Goal: Task Accomplishment & Management: Use online tool/utility

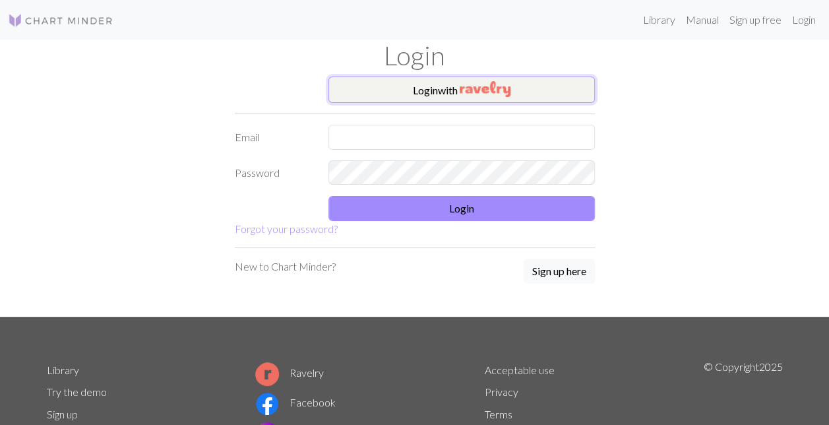
click at [517, 85] on button "Login with" at bounding box center [461, 90] width 266 height 26
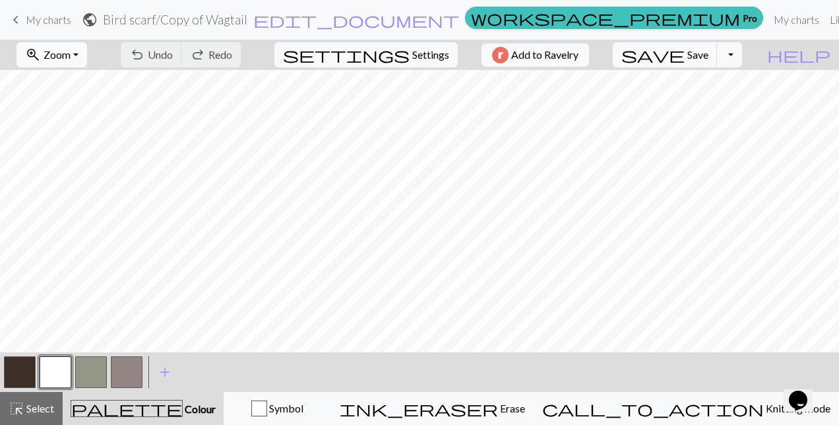
click at [87, 55] on button "zoom_in Zoom Zoom" at bounding box center [51, 54] width 71 height 25
click at [65, 80] on button "Fit all" at bounding box center [70, 83] width 104 height 21
click at [742, 51] on button "Toggle Dropdown" at bounding box center [729, 54] width 25 height 25
click at [727, 82] on button "file_copy Save a copy" at bounding box center [633, 83] width 218 height 21
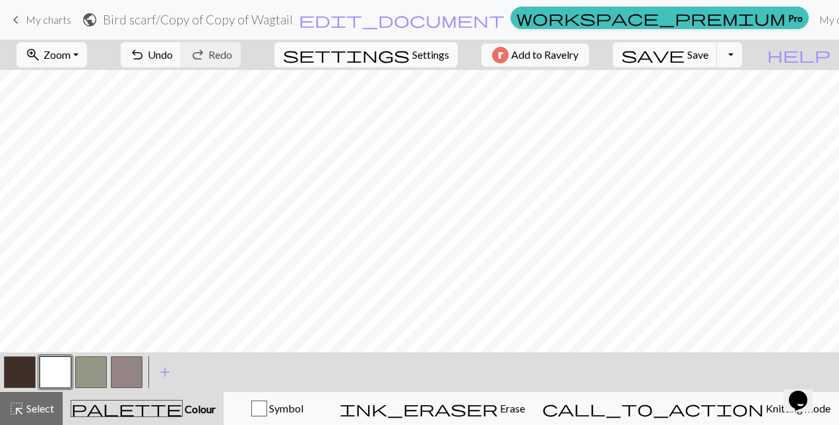
click at [431, 51] on span "Settings" at bounding box center [430, 55] width 37 height 16
select select "aran"
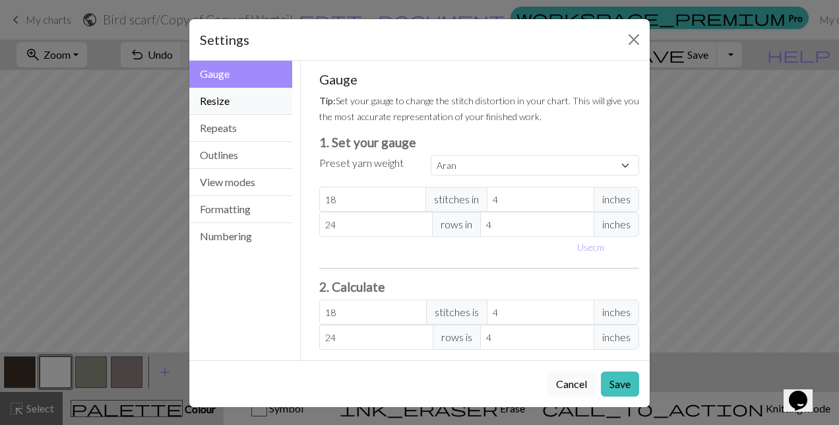
click at [262, 108] on button "Resize" at bounding box center [240, 101] width 103 height 27
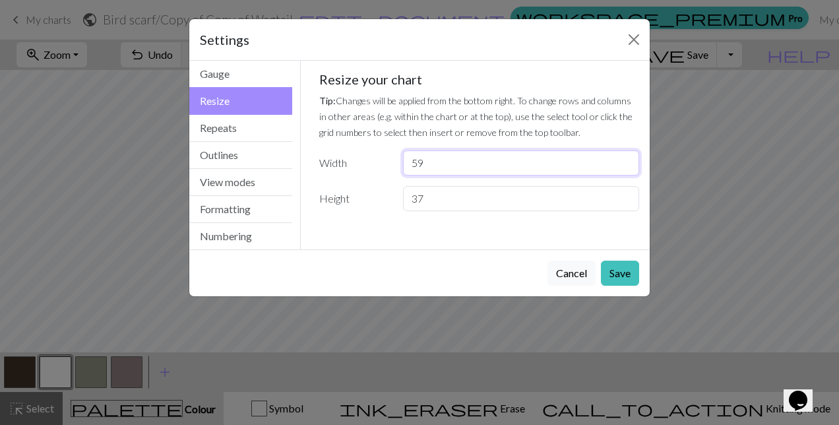
click at [625, 166] on input "59" at bounding box center [521, 162] width 236 height 25
click at [625, 166] on input "58" at bounding box center [521, 162] width 236 height 25
click at [625, 166] on input "57" at bounding box center [521, 162] width 236 height 25
click at [625, 166] on input "56" at bounding box center [521, 162] width 236 height 25
click at [625, 166] on input "55" at bounding box center [521, 162] width 236 height 25
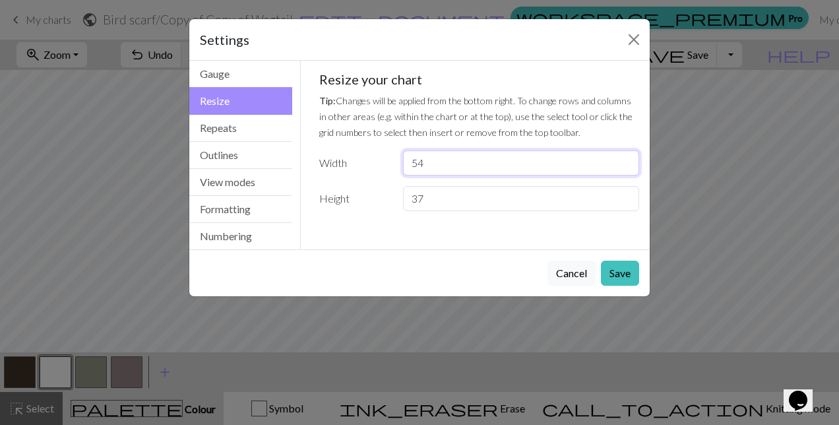
click at [625, 166] on input "54" at bounding box center [521, 162] width 236 height 25
click at [625, 166] on input "53" at bounding box center [521, 162] width 236 height 25
click at [625, 166] on input "52" at bounding box center [521, 162] width 236 height 25
click at [625, 166] on input "51" at bounding box center [521, 162] width 236 height 25
type input "50"
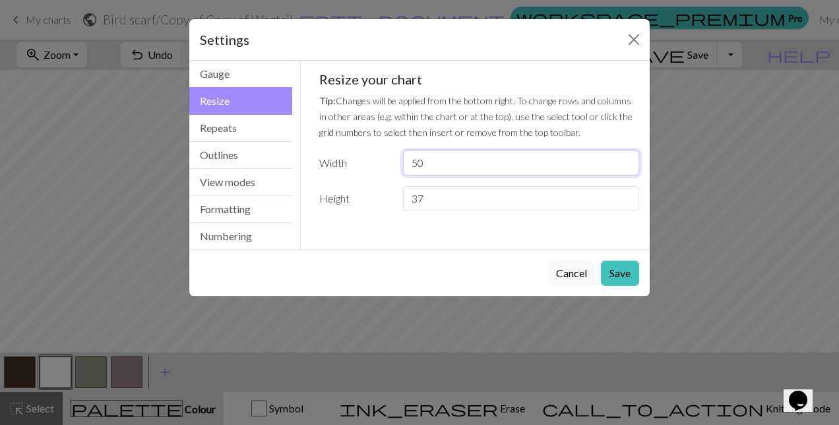
click at [625, 166] on input "50" at bounding box center [521, 162] width 236 height 25
click at [619, 272] on button "Save" at bounding box center [620, 273] width 38 height 25
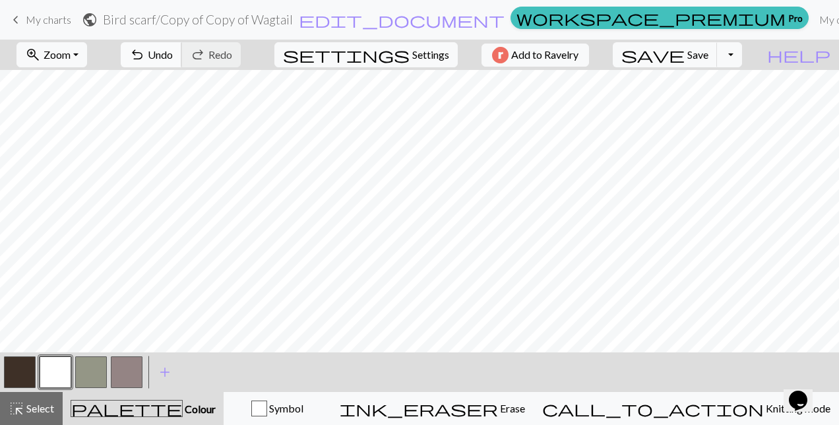
click at [173, 53] on span "Undo" at bounding box center [160, 54] width 25 height 13
drag, startPoint x: 47, startPoint y: 20, endPoint x: 491, endPoint y: 40, distance: 444.3
click at [47, 20] on span "My charts" at bounding box center [49, 19] width 46 height 13
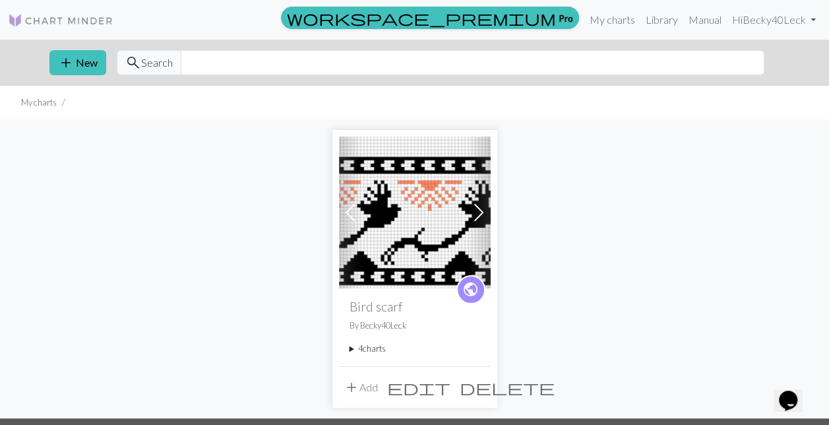
click at [358, 388] on span "add" at bounding box center [352, 387] width 16 height 18
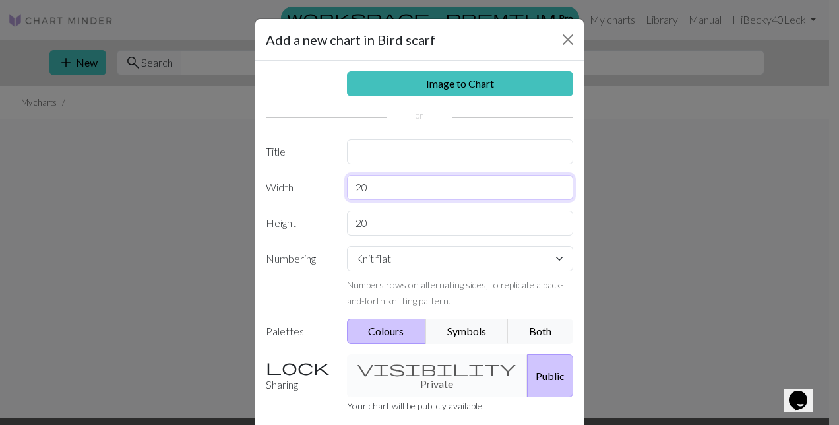
click at [386, 189] on input "20" at bounding box center [460, 187] width 227 height 25
type input "2"
type input "60"
click at [372, 224] on input "20" at bounding box center [460, 222] width 227 height 25
type input "2"
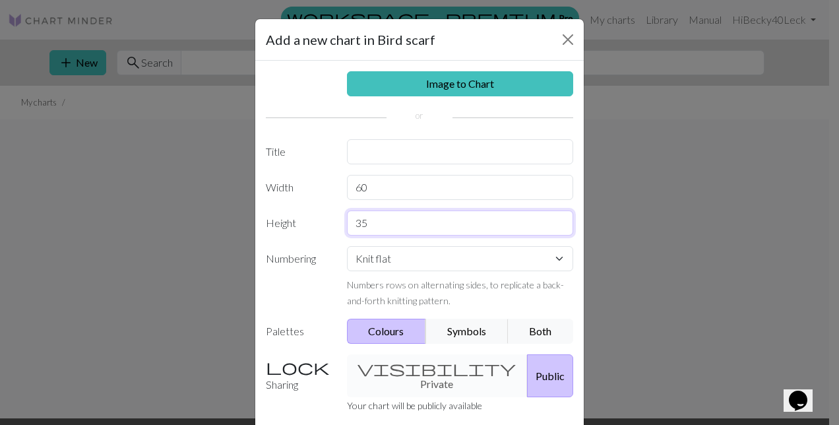
type input "35"
click at [411, 149] on input "text" at bounding box center [460, 151] width 227 height 25
type input "Another Wagtail"
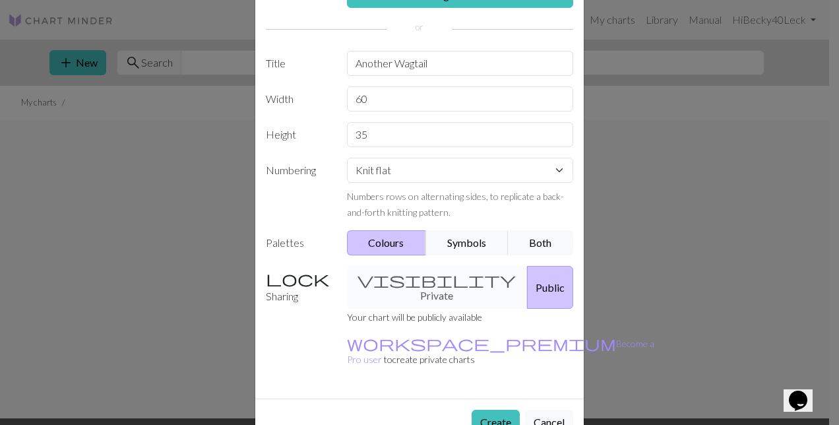
scroll to position [94, 0]
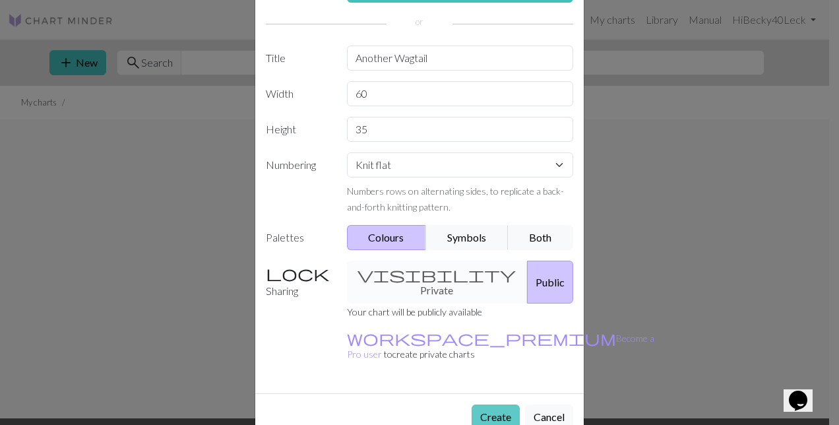
click at [489, 404] on button "Create" at bounding box center [496, 416] width 48 height 25
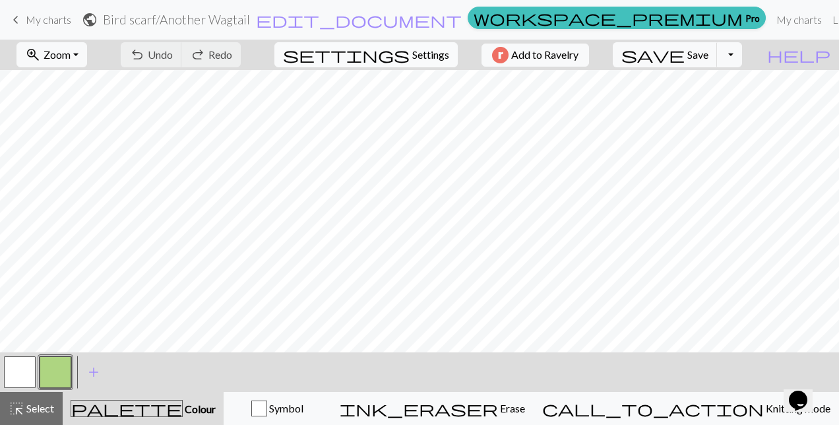
click at [414, 58] on span "Settings" at bounding box center [430, 55] width 37 height 16
select select "aran"
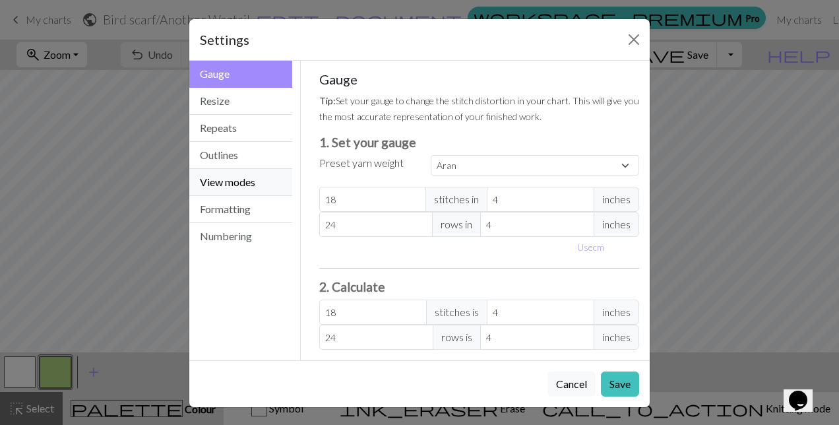
click at [235, 190] on button "View modes" at bounding box center [240, 182] width 103 height 27
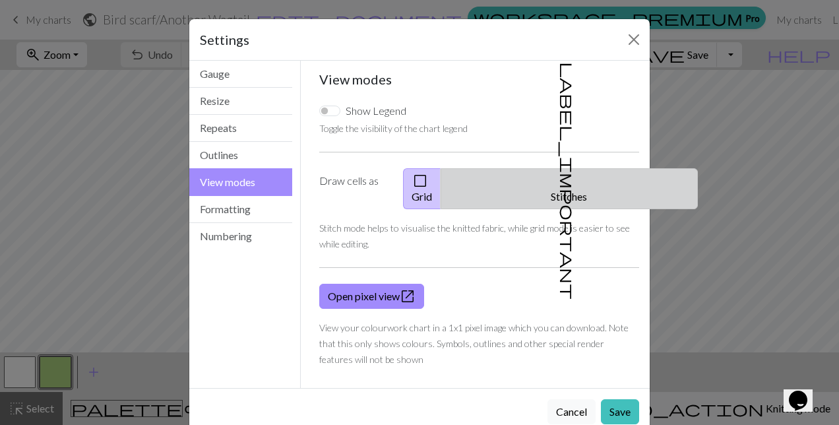
click at [539, 173] on button "label_important Stitches" at bounding box center [569, 188] width 257 height 41
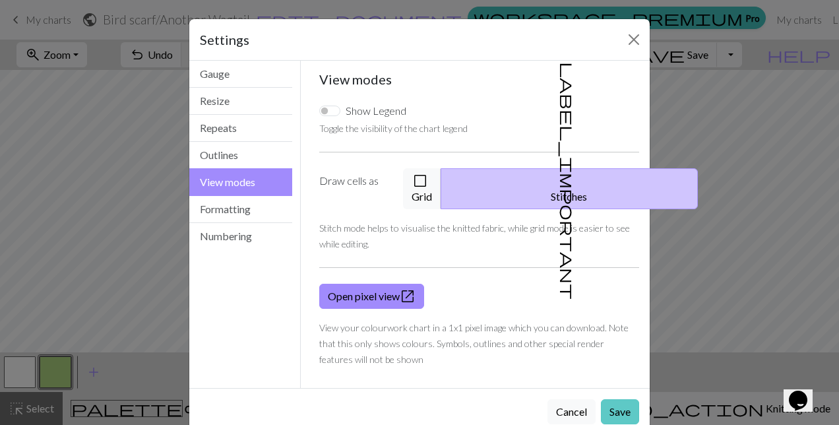
click at [609, 399] on button "Save" at bounding box center [620, 411] width 38 height 25
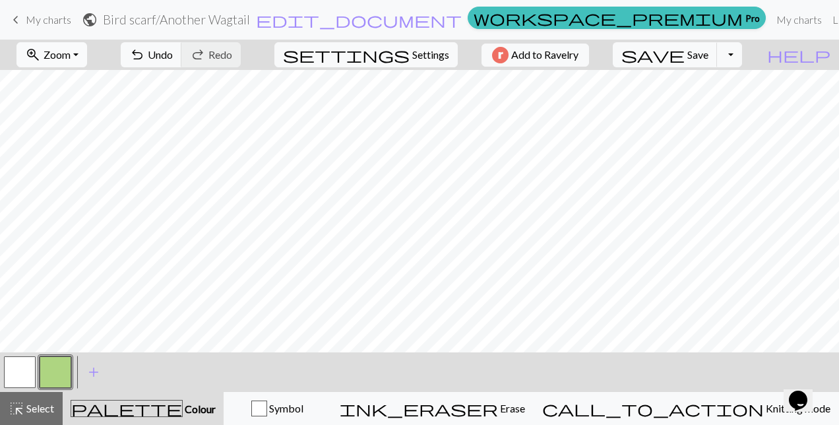
click at [87, 51] on button "zoom_in Zoom Zoom" at bounding box center [51, 54] width 71 height 25
click at [75, 88] on button "Fit all" at bounding box center [70, 83] width 104 height 21
click at [94, 373] on span "add" at bounding box center [94, 372] width 16 height 18
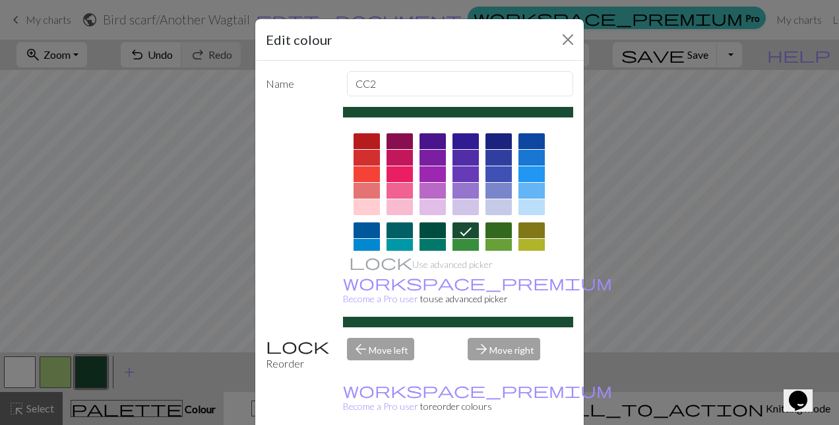
click at [84, 239] on div "Edit colour Name CC2 Use advanced picker workspace_premium Become a Pro user to…" at bounding box center [419, 212] width 839 height 425
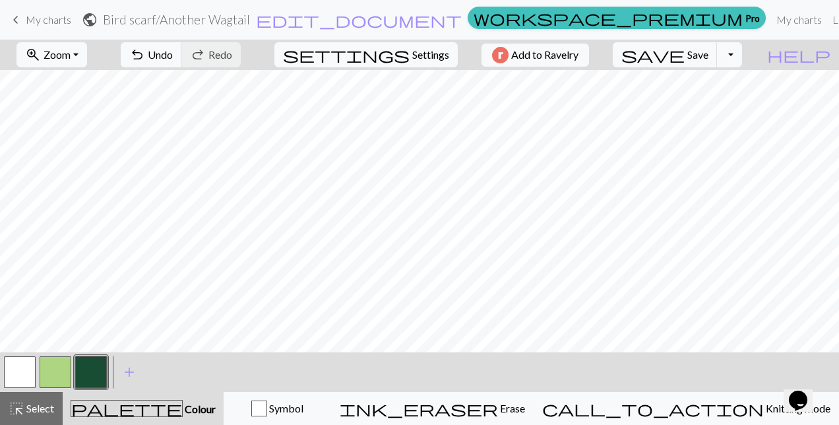
click at [94, 377] on button "button" at bounding box center [91, 372] width 32 height 32
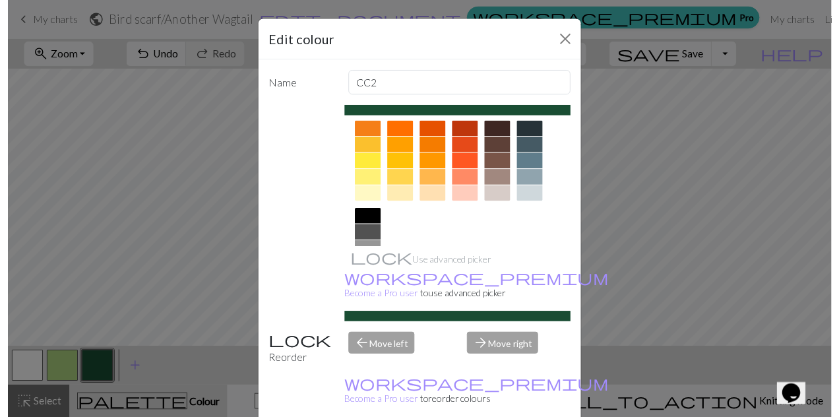
scroll to position [186, 0]
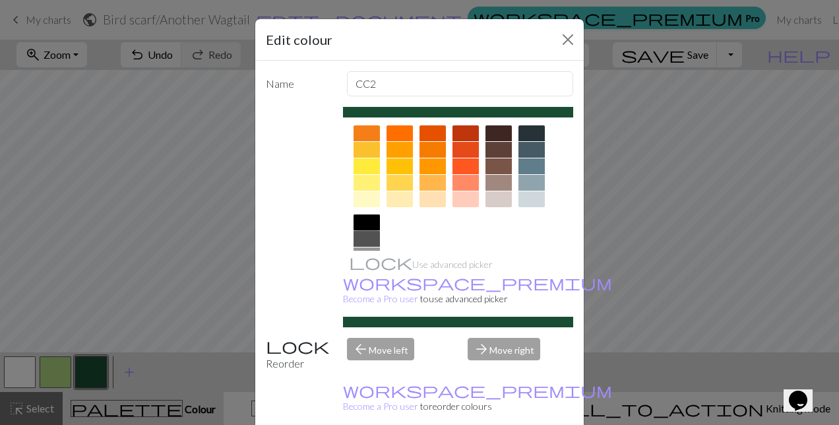
click at [364, 224] on div at bounding box center [366, 222] width 26 height 16
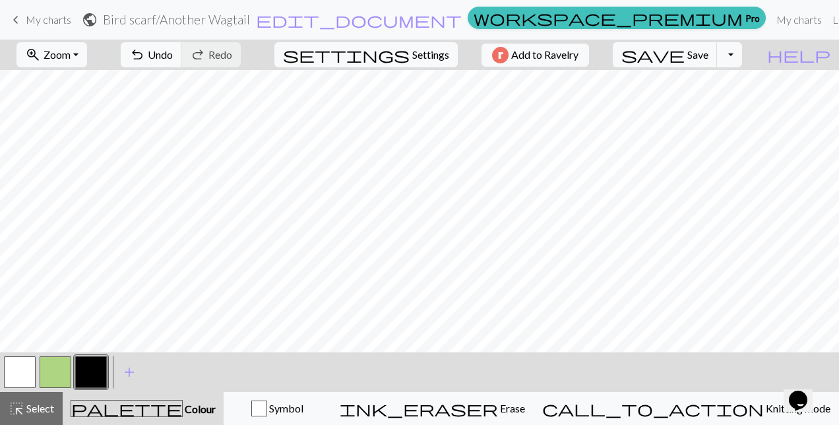
click at [100, 369] on button "button" at bounding box center [91, 372] width 32 height 32
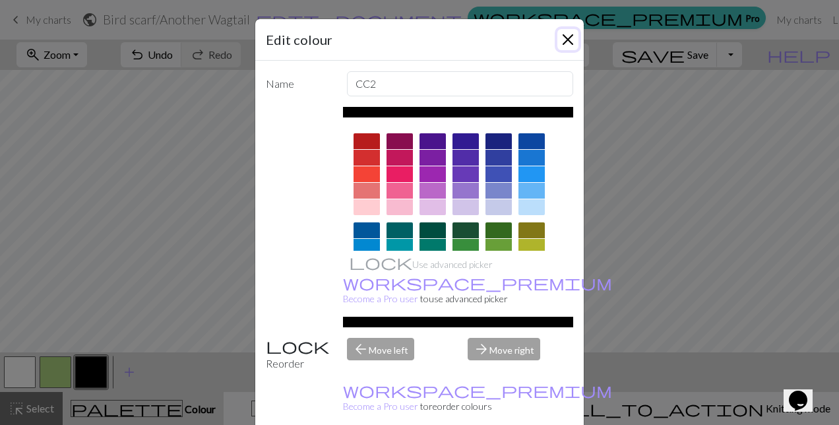
click at [559, 40] on button "Close" at bounding box center [567, 39] width 21 height 21
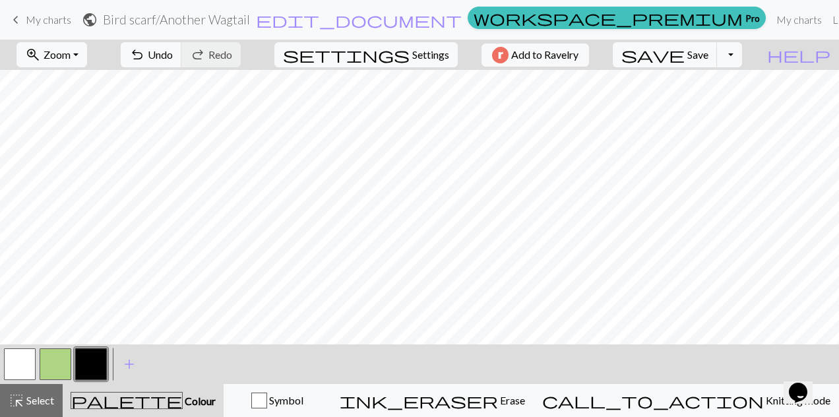
click at [13, 365] on button "button" at bounding box center [20, 364] width 32 height 32
click at [82, 363] on button "button" at bounding box center [91, 364] width 32 height 32
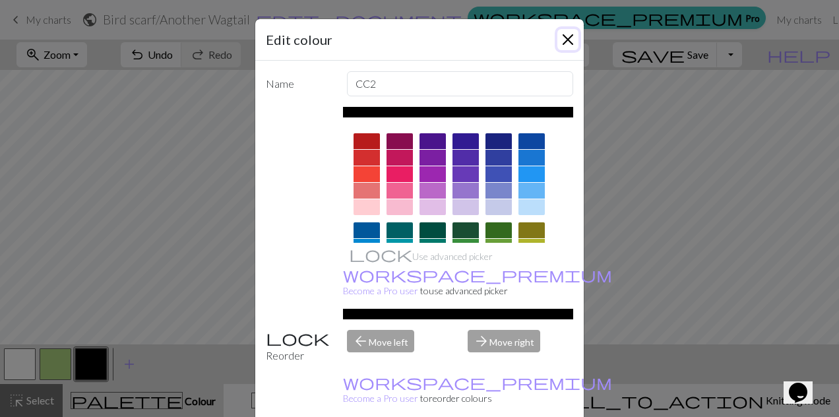
click at [568, 42] on button "Close" at bounding box center [567, 39] width 21 height 21
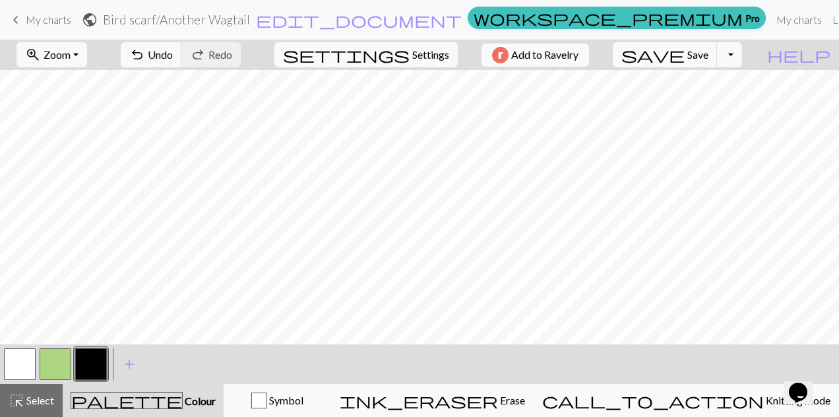
click at [16, 366] on button "button" at bounding box center [20, 364] width 32 height 32
click at [16, 377] on button "button" at bounding box center [20, 364] width 32 height 32
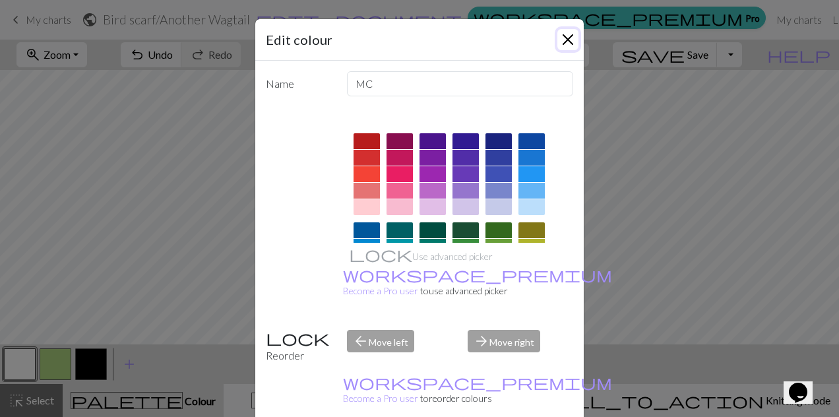
click at [571, 39] on button "Close" at bounding box center [567, 39] width 21 height 21
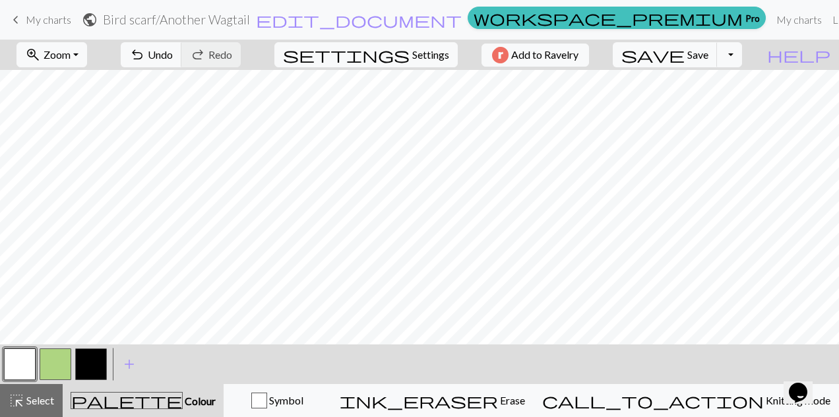
click at [83, 371] on button "button" at bounding box center [91, 364] width 32 height 32
click at [21, 359] on button "button" at bounding box center [20, 364] width 32 height 32
click at [88, 367] on button "button" at bounding box center [91, 364] width 32 height 32
click at [26, 360] on button "button" at bounding box center [20, 364] width 32 height 32
click at [91, 368] on button "button" at bounding box center [91, 364] width 32 height 32
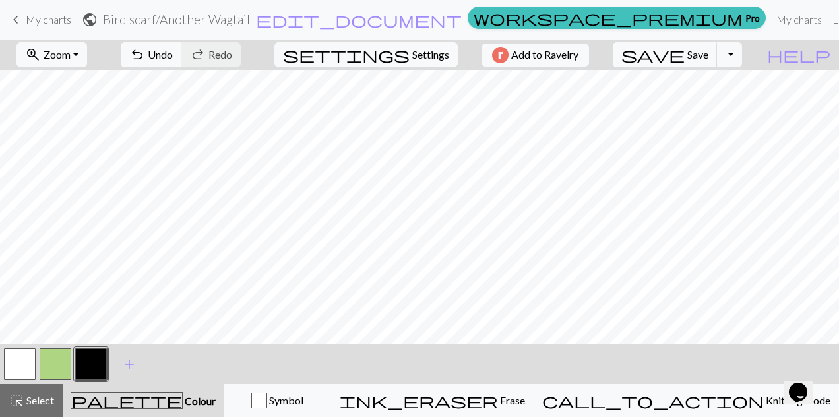
click at [16, 364] on button "button" at bounding box center [20, 364] width 32 height 32
click at [87, 367] on button "button" at bounding box center [91, 364] width 32 height 32
click at [18, 364] on button "button" at bounding box center [20, 364] width 32 height 32
click at [92, 363] on button "button" at bounding box center [91, 364] width 32 height 32
click at [10, 363] on button "button" at bounding box center [20, 364] width 32 height 32
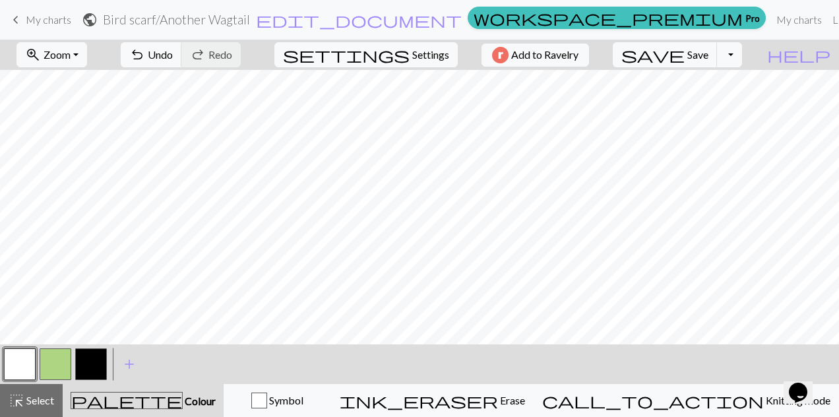
click at [88, 372] on button "button" at bounding box center [91, 364] width 32 height 32
click at [23, 363] on button "button" at bounding box center [20, 364] width 32 height 32
click at [94, 365] on button "button" at bounding box center [91, 364] width 32 height 32
click at [22, 355] on button "button" at bounding box center [20, 364] width 32 height 32
click at [92, 369] on button "button" at bounding box center [91, 364] width 32 height 32
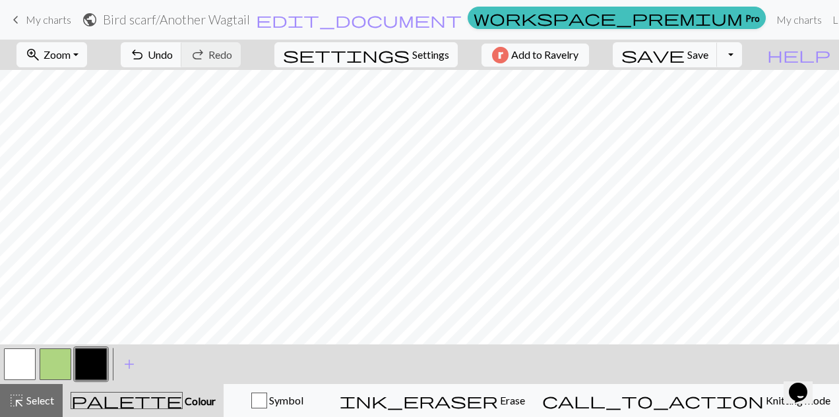
click at [16, 367] on button "button" at bounding box center [20, 364] width 32 height 32
click at [44, 368] on button "button" at bounding box center [56, 364] width 32 height 32
click at [20, 352] on button "button" at bounding box center [20, 364] width 32 height 32
click at [57, 360] on button "button" at bounding box center [56, 364] width 32 height 32
click at [17, 370] on button "button" at bounding box center [20, 364] width 32 height 32
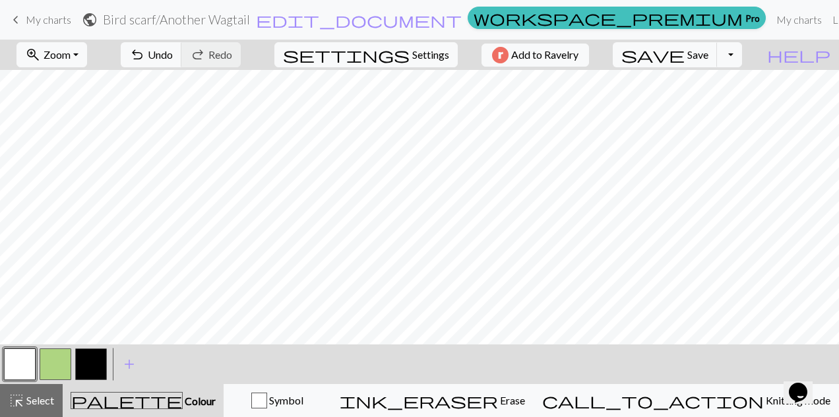
click at [44, 367] on button "button" at bounding box center [56, 364] width 32 height 32
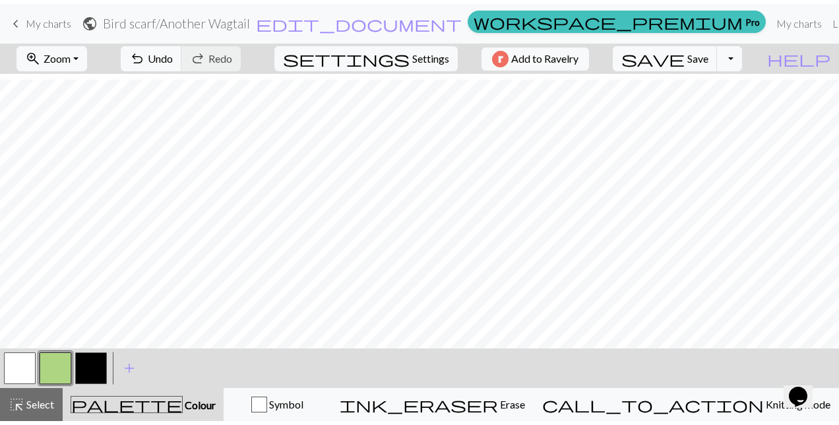
scroll to position [12, 0]
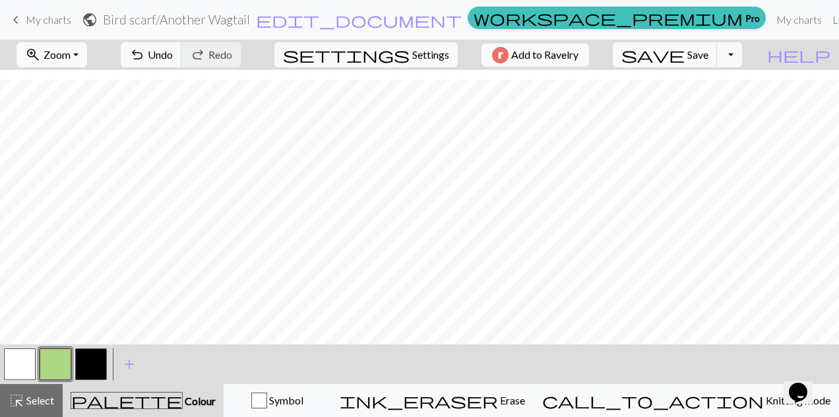
click at [92, 362] on button "button" at bounding box center [91, 364] width 32 height 32
click at [86, 363] on button "button" at bounding box center [91, 364] width 32 height 32
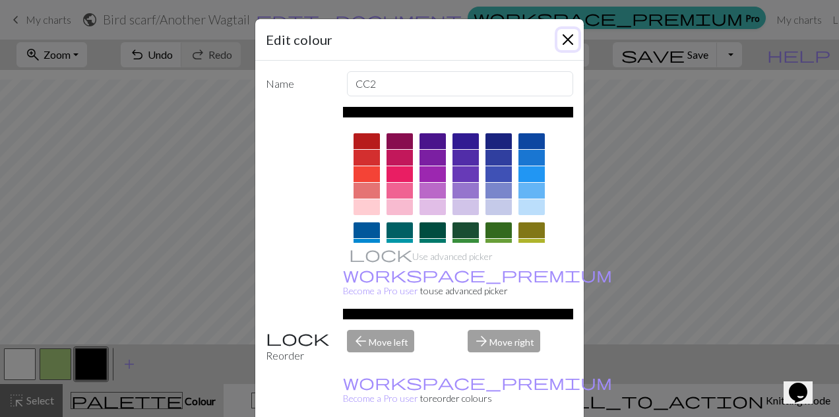
click at [561, 42] on button "Close" at bounding box center [567, 39] width 21 height 21
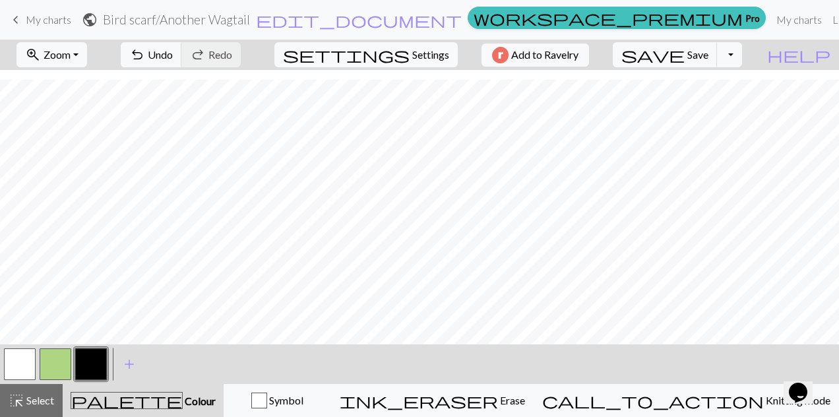
click at [13, 367] on button "button" at bounding box center [20, 364] width 32 height 32
click at [87, 365] on button "button" at bounding box center [91, 364] width 32 height 32
click at [9, 364] on button "button" at bounding box center [20, 364] width 32 height 32
click at [91, 375] on button "button" at bounding box center [91, 364] width 32 height 32
click at [9, 369] on button "button" at bounding box center [20, 364] width 32 height 32
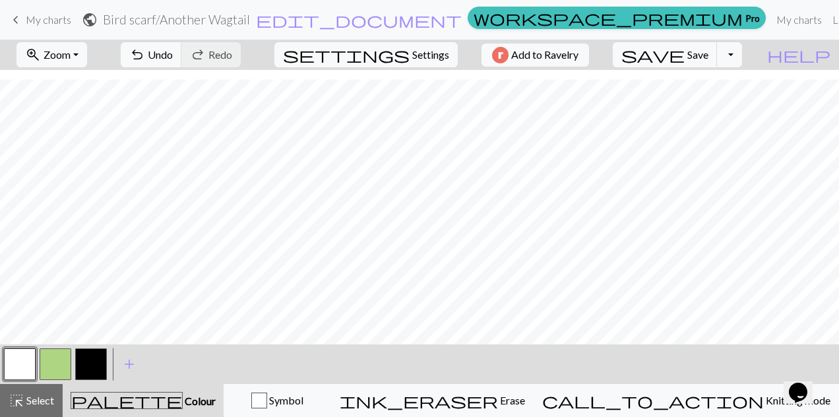
click at [87, 365] on button "button" at bounding box center [91, 364] width 32 height 32
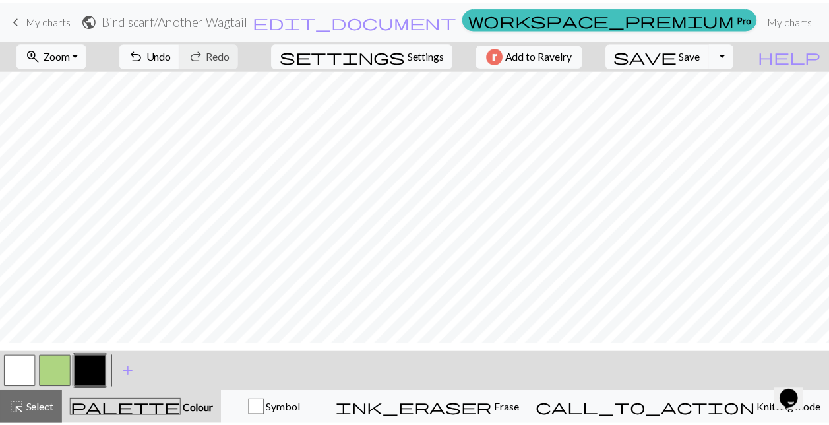
scroll to position [0, 0]
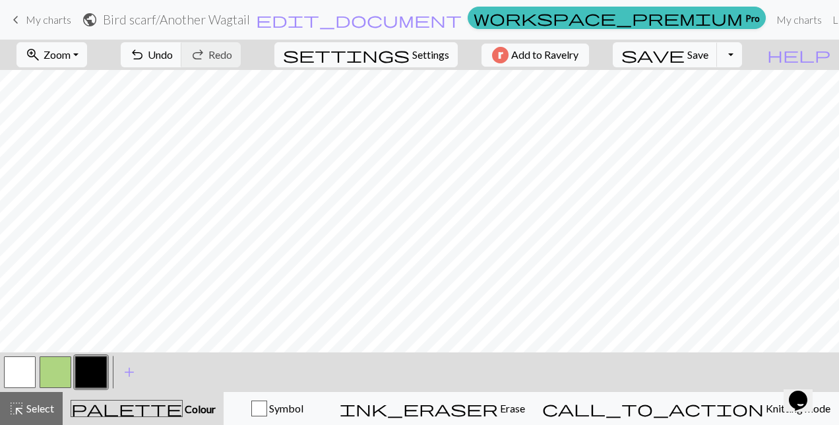
click at [13, 376] on button "button" at bounding box center [20, 372] width 32 height 32
click at [9, 373] on button "button" at bounding box center [20, 372] width 32 height 32
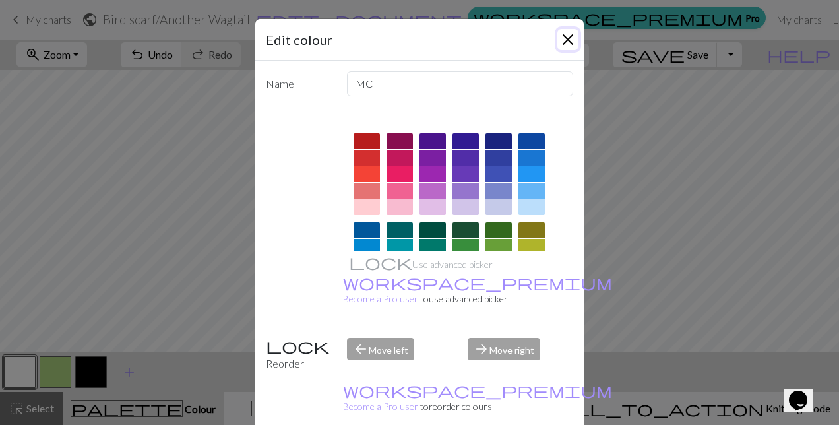
click at [567, 36] on button "Close" at bounding box center [567, 39] width 21 height 21
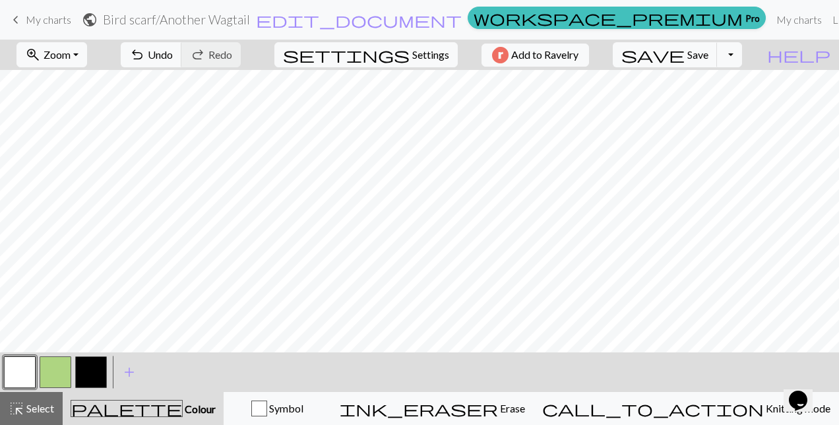
click at [83, 377] on button "button" at bounding box center [91, 372] width 32 height 32
click at [18, 376] on button "button" at bounding box center [20, 372] width 32 height 32
click at [83, 367] on button "button" at bounding box center [91, 372] width 32 height 32
click at [3, 367] on div at bounding box center [20, 372] width 36 height 36
click at [13, 379] on button "button" at bounding box center [20, 372] width 32 height 32
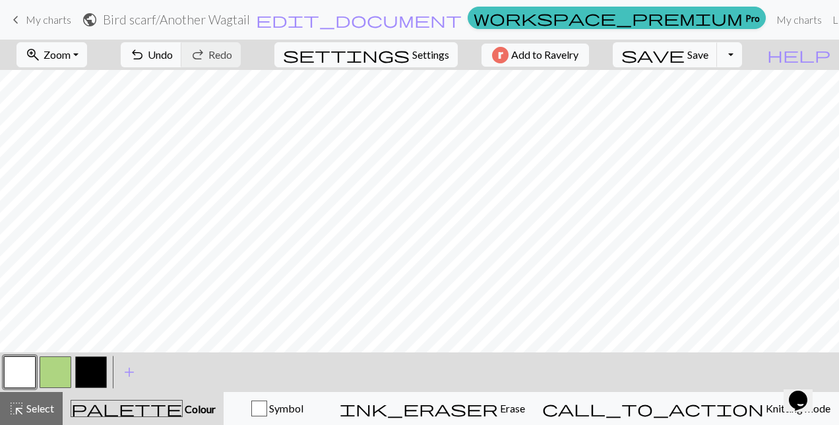
click at [92, 375] on button "button" at bounding box center [91, 372] width 32 height 32
click at [5, 371] on button "button" at bounding box center [20, 372] width 32 height 32
click at [90, 371] on button "button" at bounding box center [91, 372] width 32 height 32
click at [12, 376] on button "button" at bounding box center [20, 372] width 32 height 32
click at [87, 375] on button "button" at bounding box center [91, 372] width 32 height 32
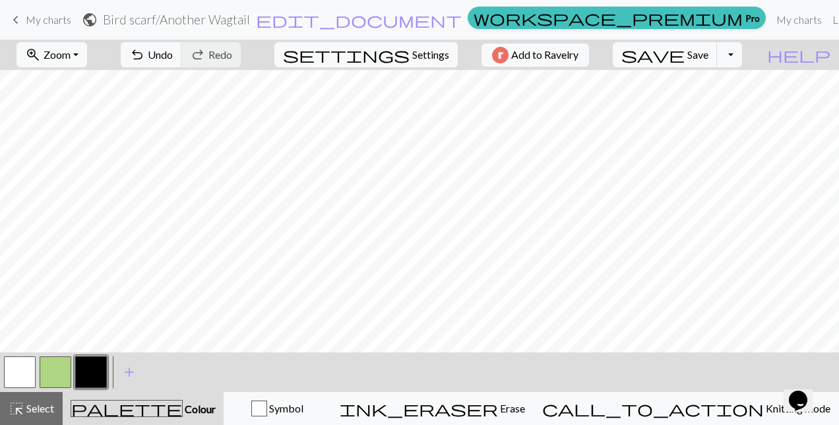
click at [15, 377] on button "button" at bounding box center [20, 372] width 32 height 32
click at [92, 375] on button "button" at bounding box center [91, 372] width 32 height 32
click at [18, 373] on button "button" at bounding box center [20, 372] width 32 height 32
click at [89, 370] on button "button" at bounding box center [91, 372] width 32 height 32
click at [15, 368] on button "button" at bounding box center [20, 372] width 32 height 32
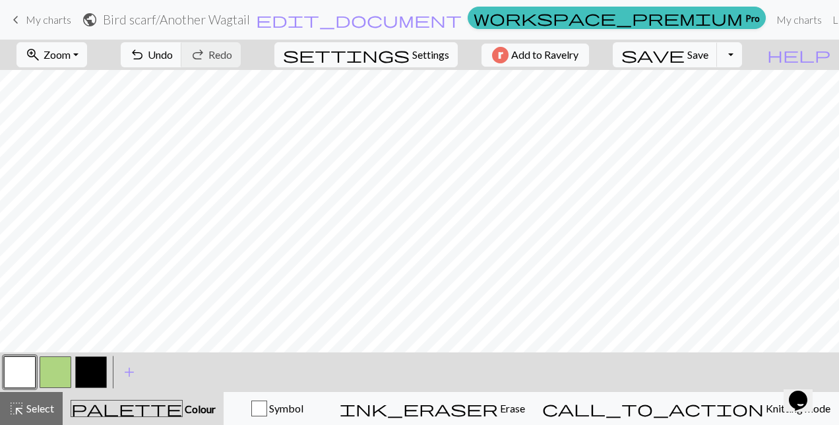
click at [92, 381] on button "button" at bounding box center [91, 372] width 32 height 32
click at [13, 373] on button "button" at bounding box center [20, 372] width 32 height 32
click at [82, 378] on button "button" at bounding box center [91, 372] width 32 height 32
click at [20, 376] on button "button" at bounding box center [20, 372] width 32 height 32
click at [82, 369] on button "button" at bounding box center [91, 372] width 32 height 32
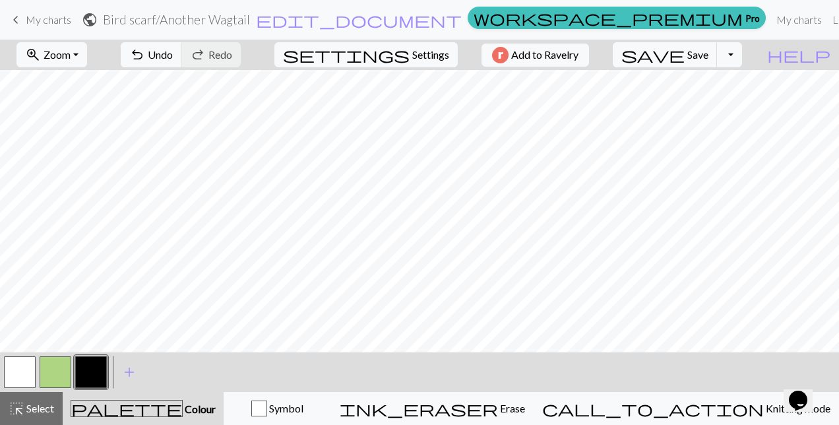
click at [13, 376] on button "button" at bounding box center [20, 372] width 32 height 32
click at [88, 376] on button "button" at bounding box center [91, 372] width 32 height 32
click at [15, 375] on button "button" at bounding box center [20, 372] width 32 height 32
click at [82, 373] on button "button" at bounding box center [91, 372] width 32 height 32
click at [96, 377] on button "button" at bounding box center [91, 372] width 32 height 32
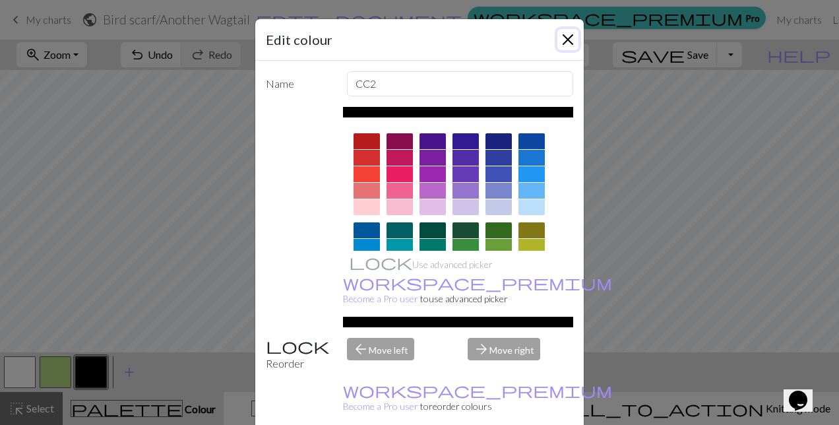
click at [557, 37] on button "Close" at bounding box center [567, 39] width 21 height 21
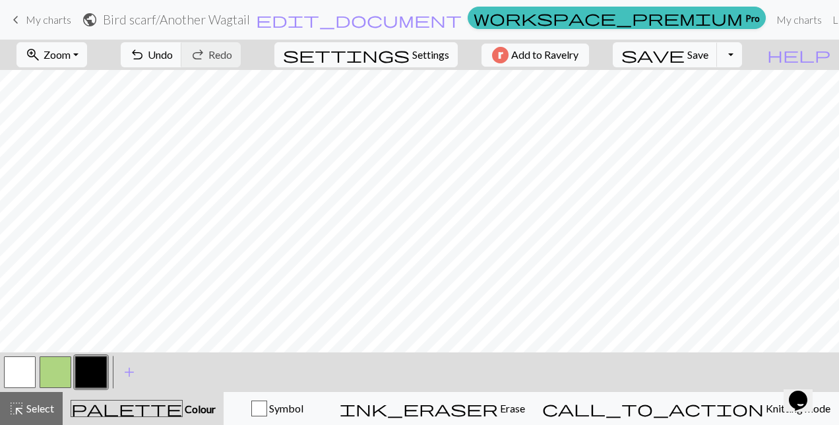
click at [11, 375] on button "button" at bounding box center [20, 372] width 32 height 32
click at [55, 377] on button "button" at bounding box center [56, 372] width 32 height 32
click at [13, 370] on button "button" at bounding box center [20, 372] width 32 height 32
click at [81, 383] on button "button" at bounding box center [91, 372] width 32 height 32
click at [16, 383] on button "button" at bounding box center [20, 372] width 32 height 32
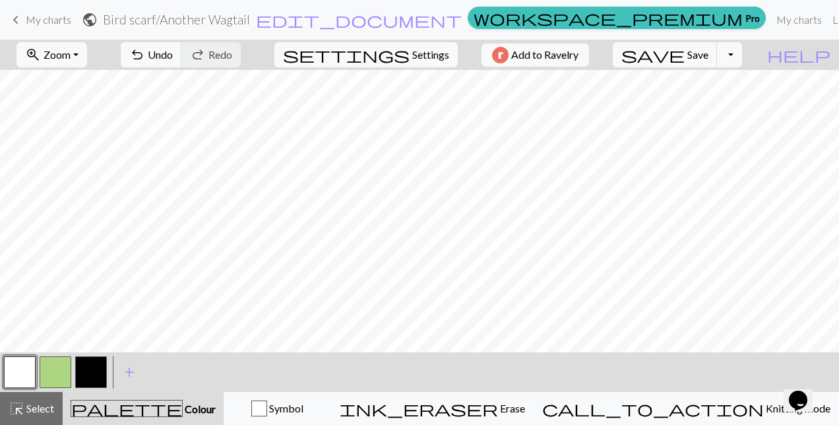
click at [95, 373] on button "button" at bounding box center [91, 372] width 32 height 32
click at [20, 376] on button "button" at bounding box center [20, 372] width 32 height 32
click at [94, 369] on button "button" at bounding box center [91, 372] width 32 height 32
click at [20, 380] on button "button" at bounding box center [20, 372] width 32 height 32
click at [87, 374] on button "button" at bounding box center [91, 372] width 32 height 32
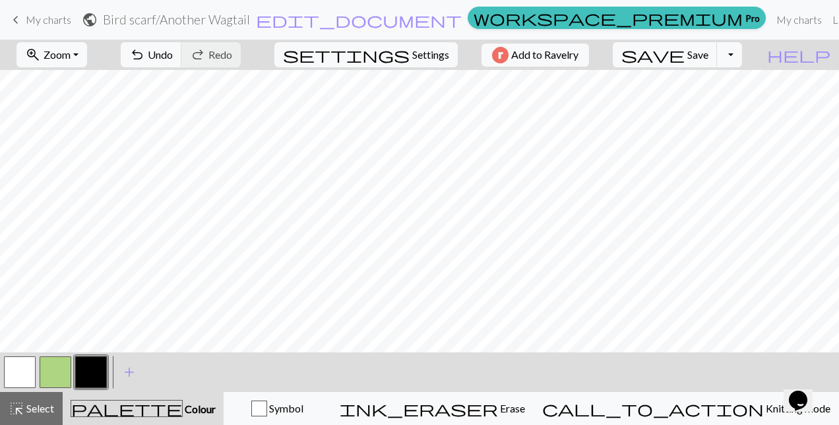
click at [12, 375] on button "button" at bounding box center [20, 372] width 32 height 32
click at [86, 380] on button "button" at bounding box center [91, 372] width 32 height 32
click at [16, 369] on button "button" at bounding box center [20, 372] width 32 height 32
click at [92, 376] on button "button" at bounding box center [91, 372] width 32 height 32
click at [18, 375] on button "button" at bounding box center [20, 372] width 32 height 32
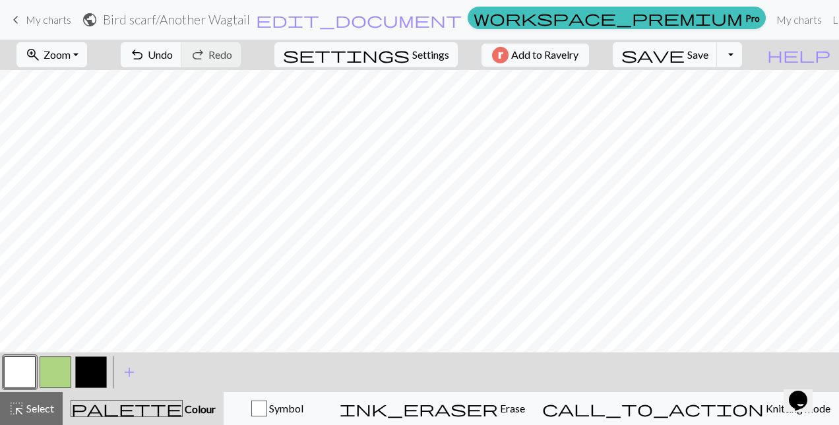
click at [96, 377] on button "button" at bounding box center [91, 372] width 32 height 32
click at [18, 371] on button "button" at bounding box center [20, 372] width 32 height 32
click at [91, 369] on button "button" at bounding box center [91, 372] width 32 height 32
click at [19, 372] on button "button" at bounding box center [20, 372] width 32 height 32
click at [83, 379] on button "button" at bounding box center [91, 372] width 32 height 32
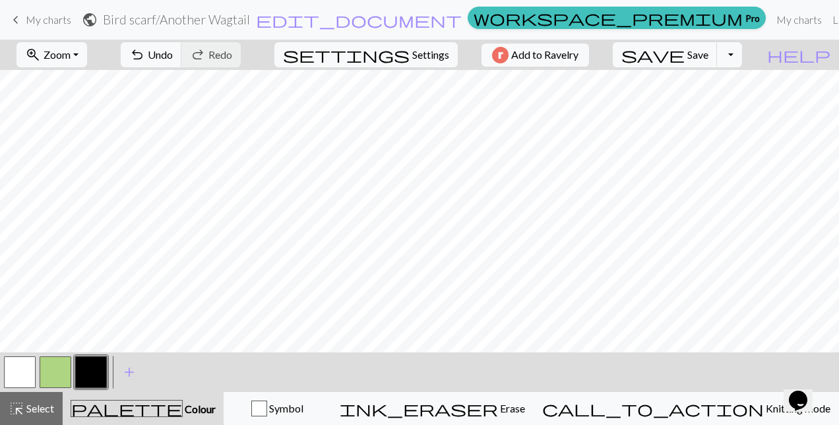
click at [6, 379] on button "button" at bounding box center [20, 372] width 32 height 32
click at [92, 368] on button "button" at bounding box center [91, 372] width 32 height 32
click at [708, 57] on span "Save" at bounding box center [697, 54] width 21 height 13
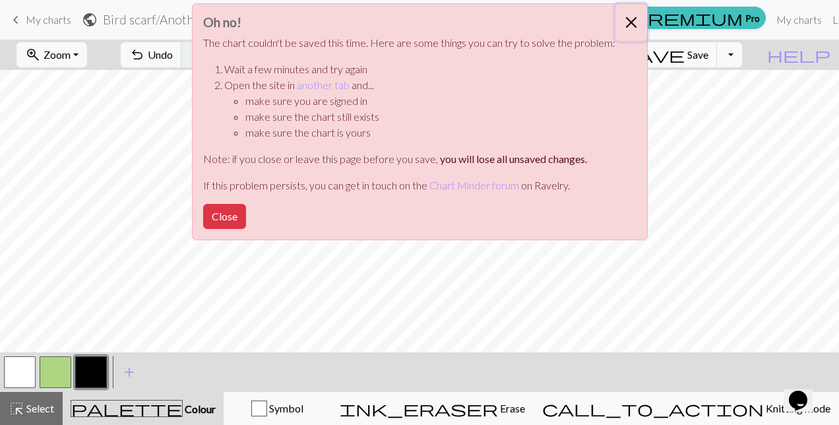
click at [628, 24] on button "Close" at bounding box center [631, 22] width 32 height 37
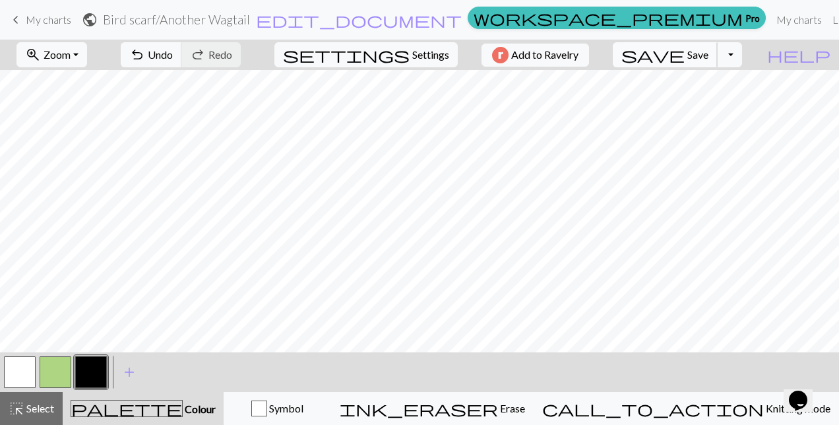
click at [718, 61] on button "save Save Save" at bounding box center [665, 54] width 105 height 25
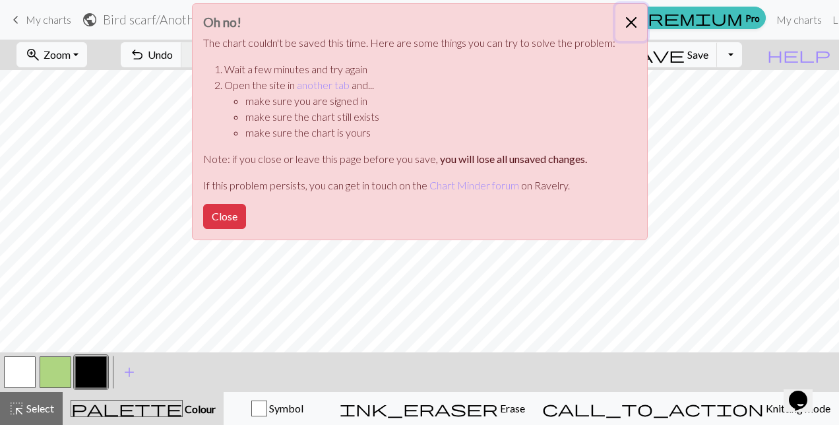
click at [634, 23] on button "Close" at bounding box center [631, 22] width 32 height 37
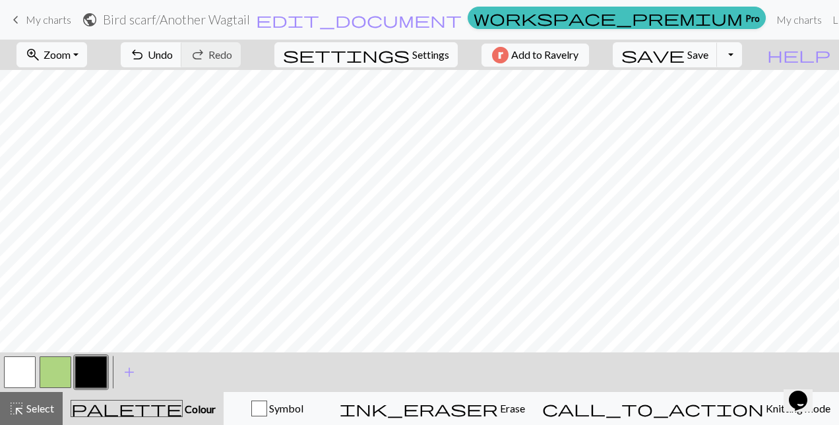
click at [49, 25] on span "My charts" at bounding box center [49, 19] width 46 height 13
click at [718, 61] on button "save Save Save" at bounding box center [665, 54] width 105 height 25
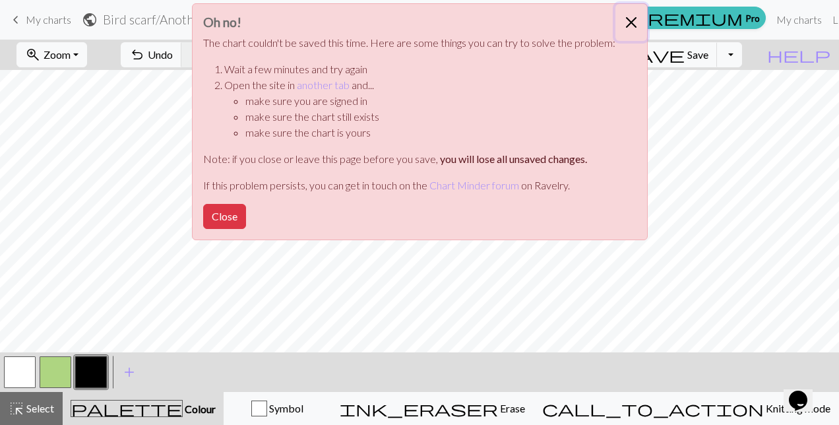
click at [625, 25] on button "Close" at bounding box center [631, 22] width 32 height 37
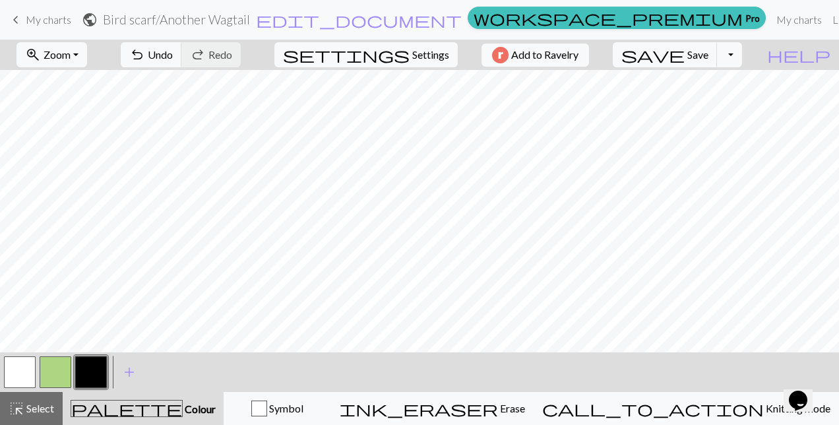
click at [742, 63] on button "Toggle Dropdown" at bounding box center [729, 54] width 25 height 25
click at [723, 86] on button "file_copy Save a copy" at bounding box center [633, 83] width 218 height 21
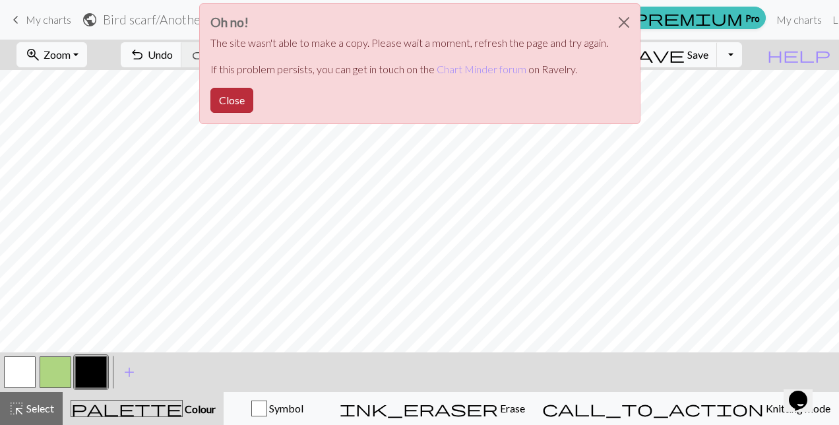
click at [235, 100] on button "Close" at bounding box center [231, 100] width 43 height 25
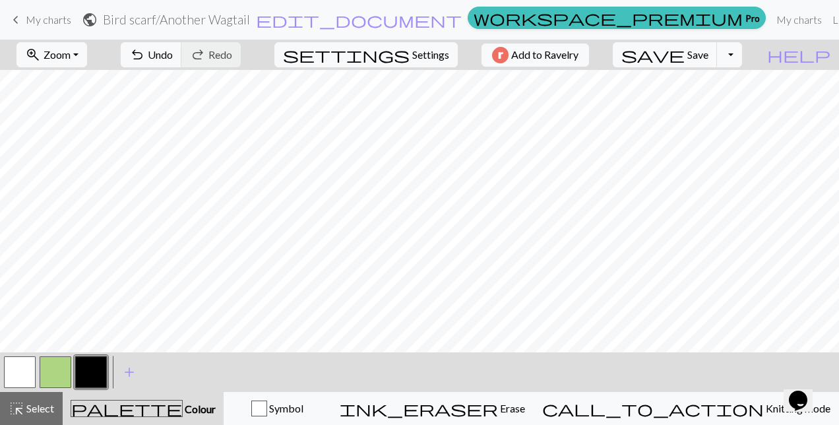
click at [419, 17] on form "public Bird scarf / Another Wagtail edit_document Edit settings" at bounding box center [272, 20] width 381 height 26
click at [393, 26] on span "edit_document" at bounding box center [359, 20] width 206 height 18
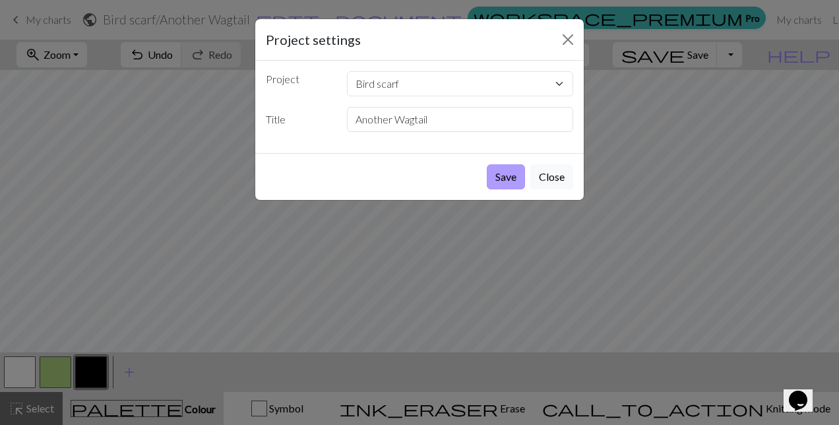
click at [509, 178] on button "Save" at bounding box center [506, 176] width 38 height 25
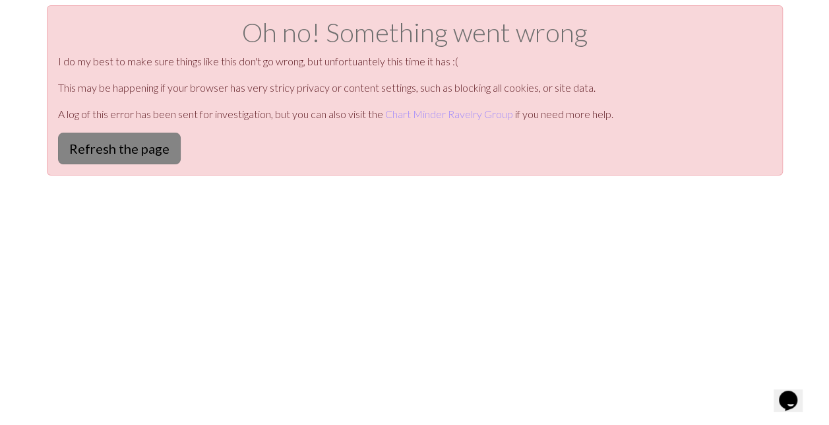
click at [119, 135] on button "Refresh the page" at bounding box center [119, 149] width 123 height 32
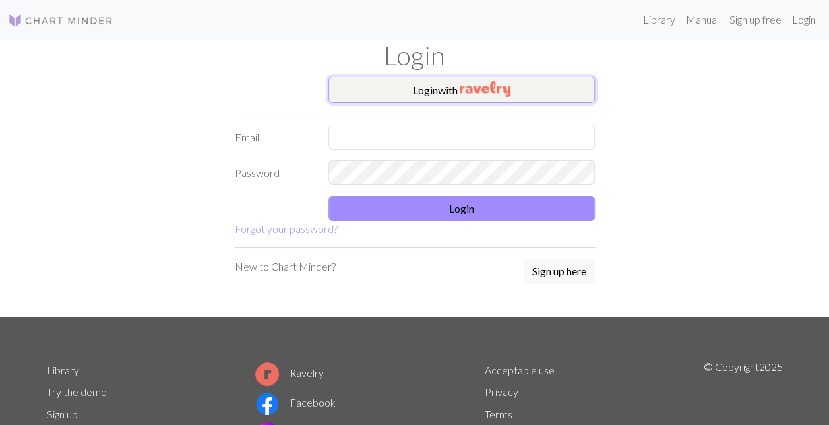
click at [536, 94] on button "Login with" at bounding box center [461, 90] width 266 height 26
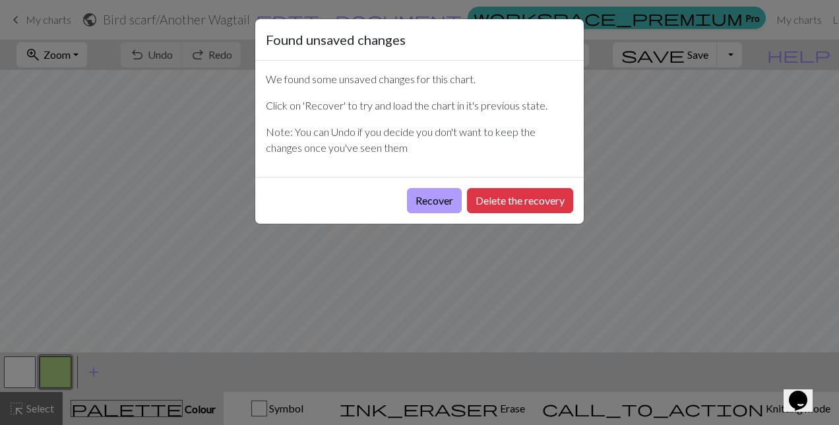
click at [425, 197] on button "Recover" at bounding box center [434, 200] width 55 height 25
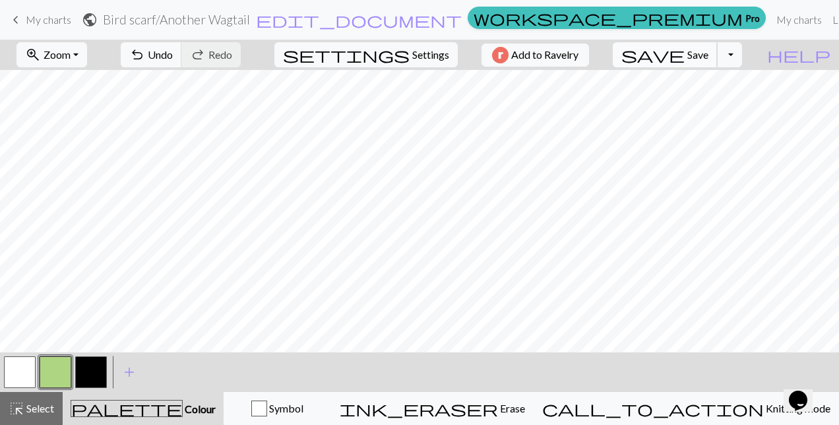
click at [685, 49] on span "save" at bounding box center [652, 55] width 63 height 18
click at [45, 17] on span "My charts" at bounding box center [49, 19] width 46 height 13
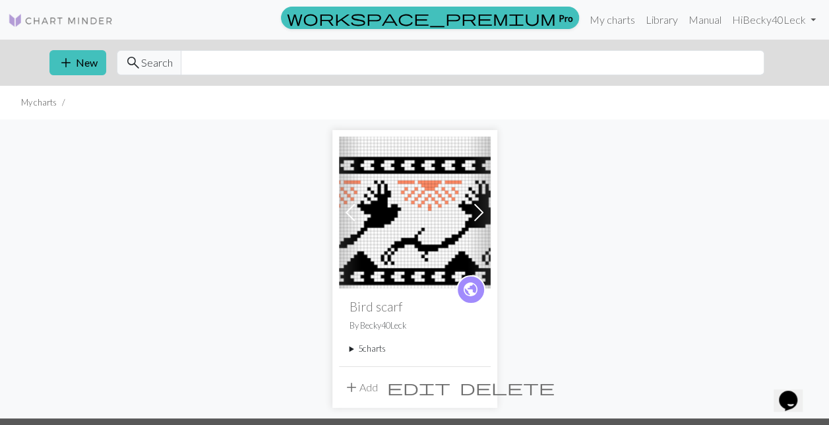
click at [359, 346] on summary "5 charts" at bounding box center [415, 348] width 131 height 13
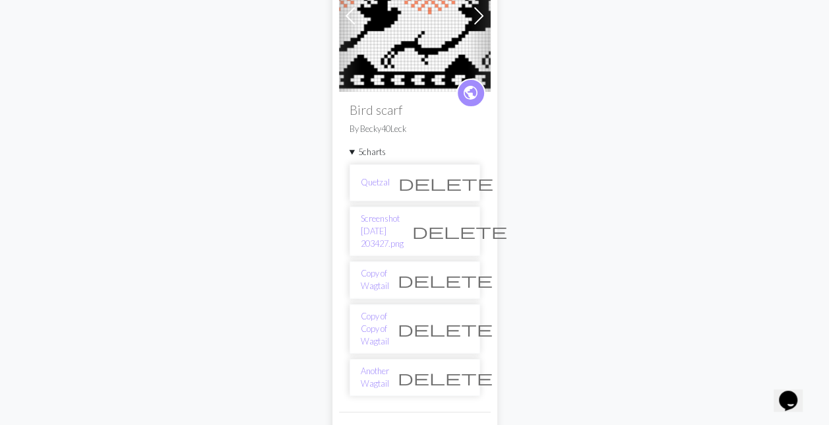
scroll to position [199, 0]
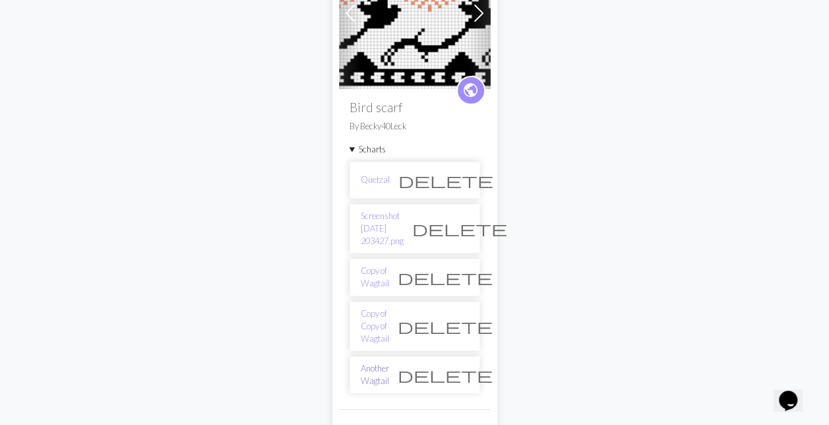
click at [383, 362] on link "Another Wagtail" at bounding box center [375, 374] width 28 height 25
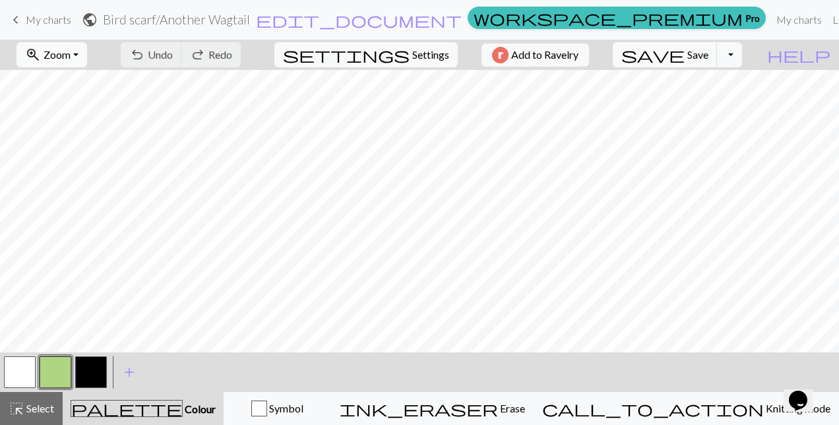
click at [87, 46] on button "zoom_in Zoom Zoom" at bounding box center [51, 54] width 71 height 25
click at [72, 82] on button "Fit all" at bounding box center [70, 83] width 104 height 21
